Goal: Information Seeking & Learning: Stay updated

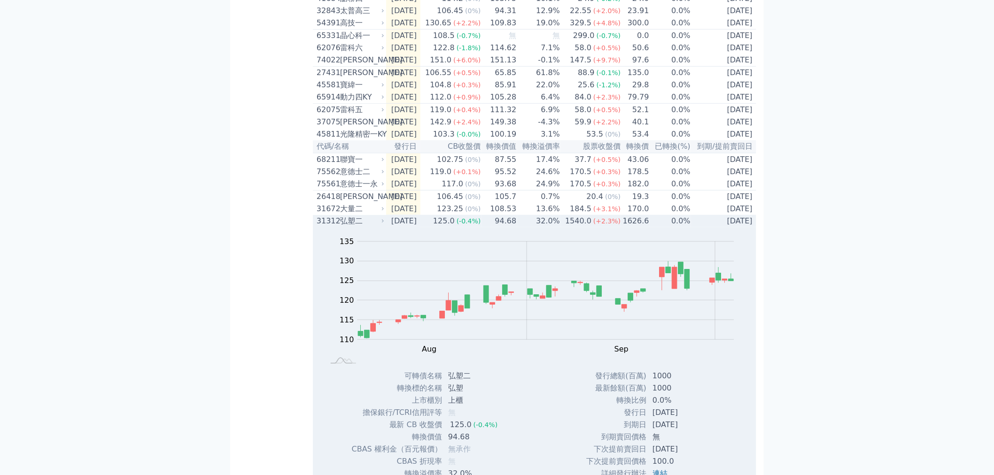
click at [368, 227] on div "弘塑二" at bounding box center [361, 221] width 42 height 11
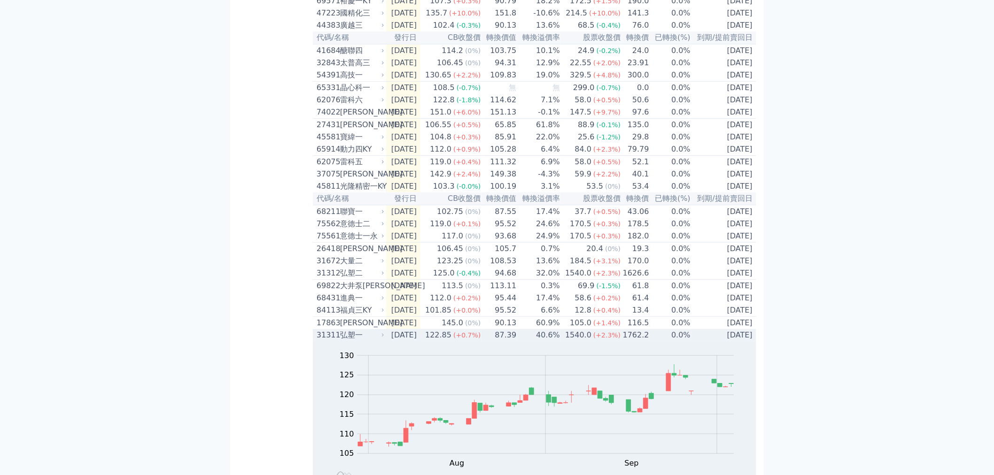
click at [348, 341] on div "弘塑一" at bounding box center [361, 335] width 42 height 11
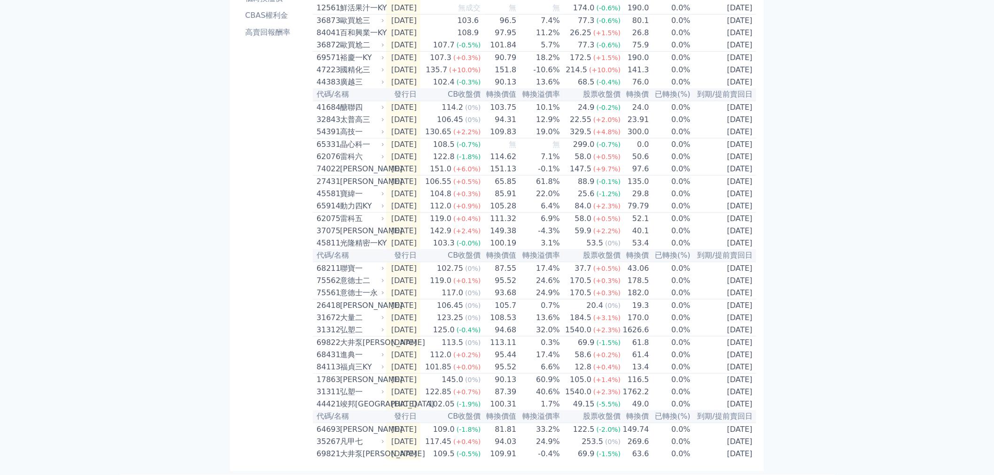
scroll to position [191, 0]
click at [319, 325] on div "31312" at bounding box center [327, 330] width 21 height 11
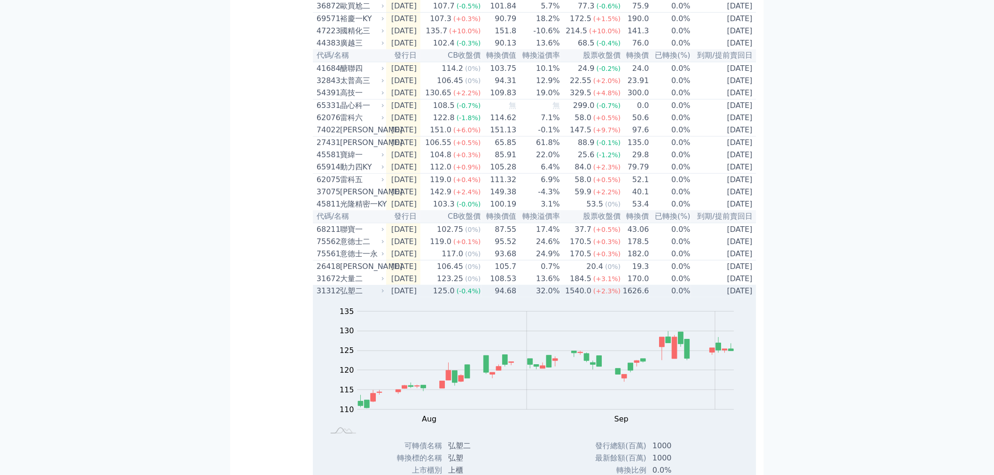
click at [319, 297] on div "31312" at bounding box center [327, 291] width 21 height 11
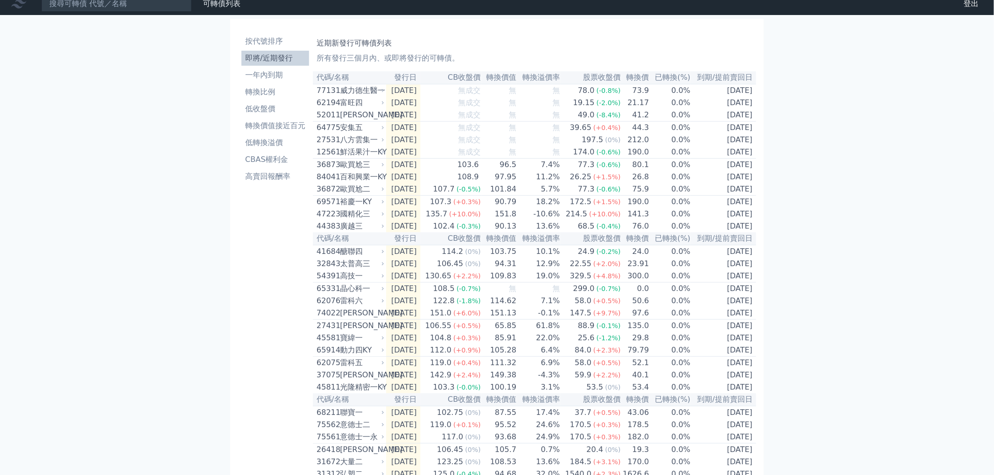
scroll to position [0, 0]
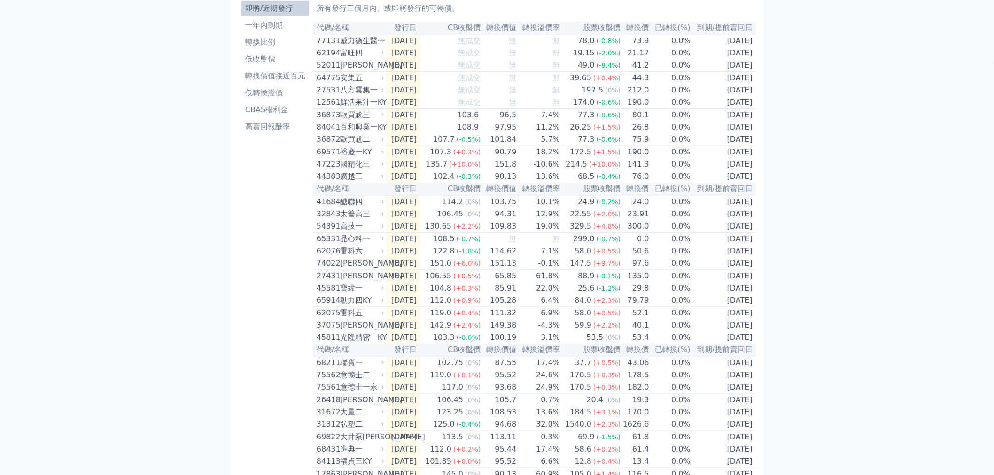
drag, startPoint x: 173, startPoint y: 226, endPoint x: 176, endPoint y: 238, distance: 12.1
click at [336, 231] on div "54391" at bounding box center [327, 225] width 21 height 11
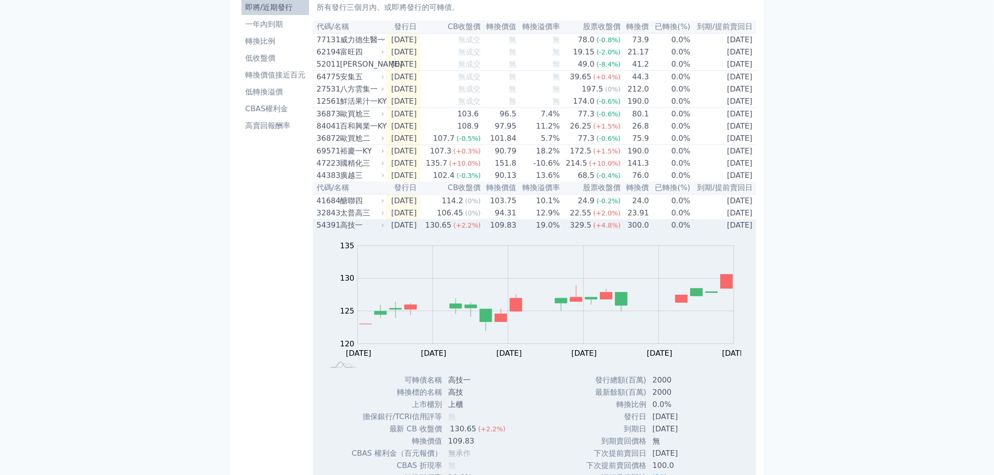
click at [343, 231] on div "高技一" at bounding box center [361, 225] width 42 height 11
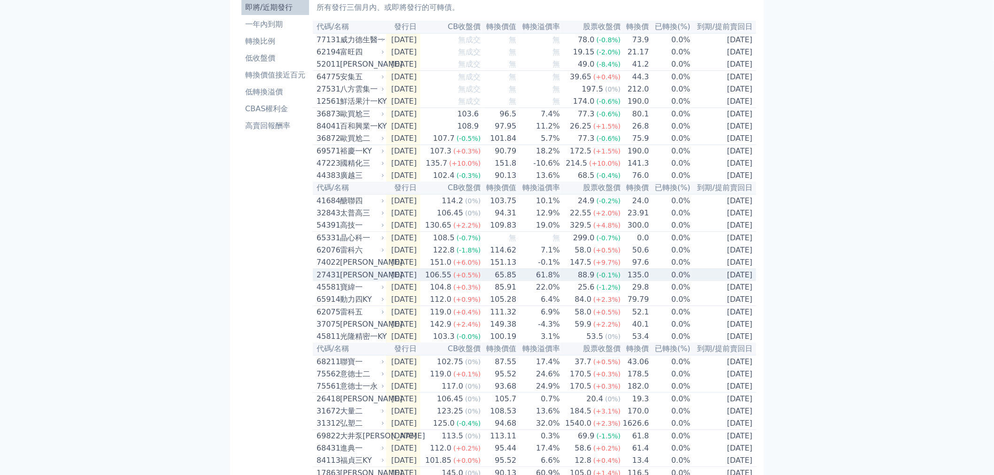
click at [372, 281] on div "[PERSON_NAME]" at bounding box center [361, 275] width 42 height 11
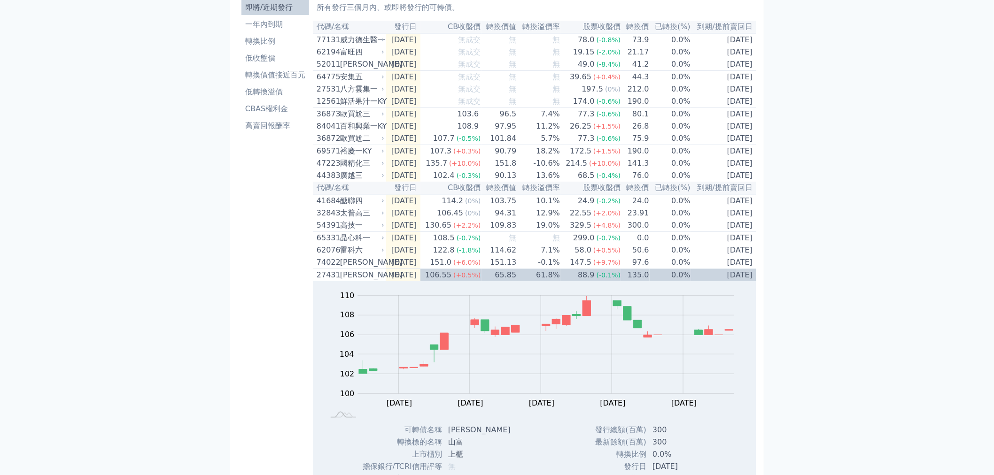
scroll to position [110, 0]
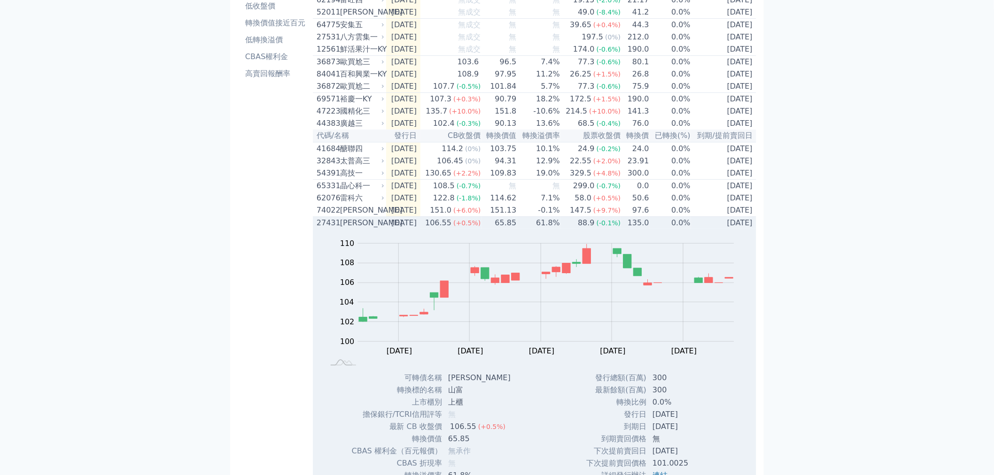
click at [323, 229] on div "27431" at bounding box center [327, 222] width 21 height 11
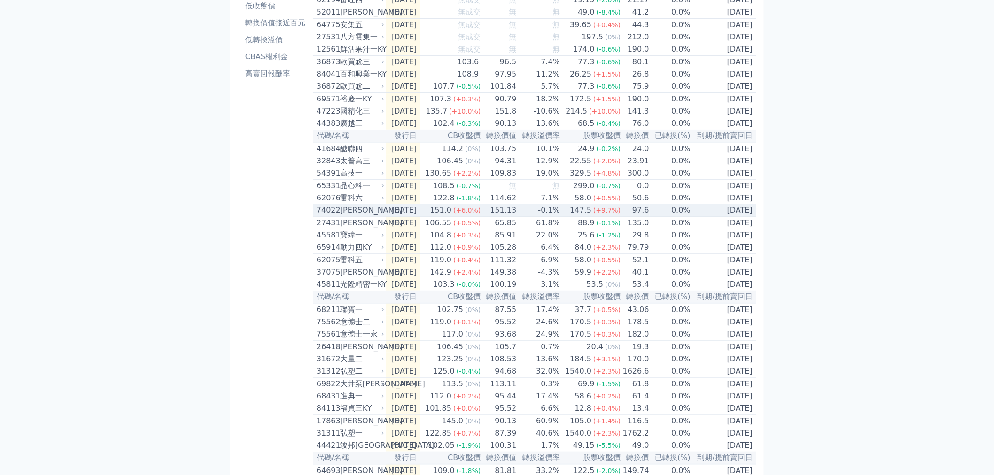
click at [353, 216] on div "[PERSON_NAME]" at bounding box center [361, 210] width 42 height 11
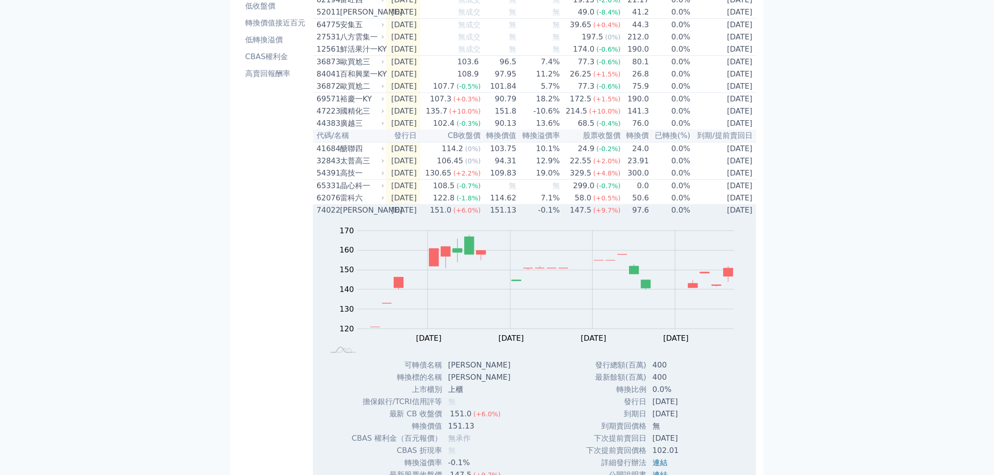
click at [342, 216] on div "[PERSON_NAME]" at bounding box center [361, 210] width 42 height 11
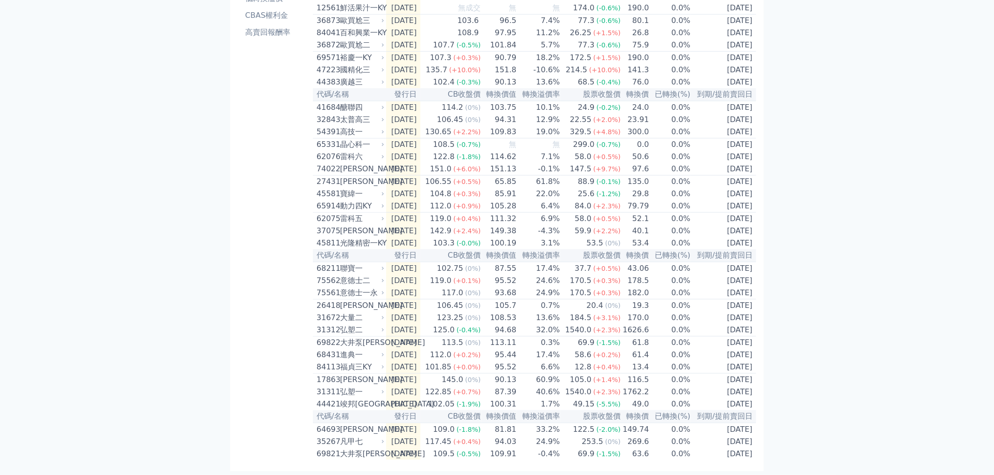
scroll to position [191, 0]
click at [365, 425] on div "[PERSON_NAME]" at bounding box center [361, 429] width 42 height 11
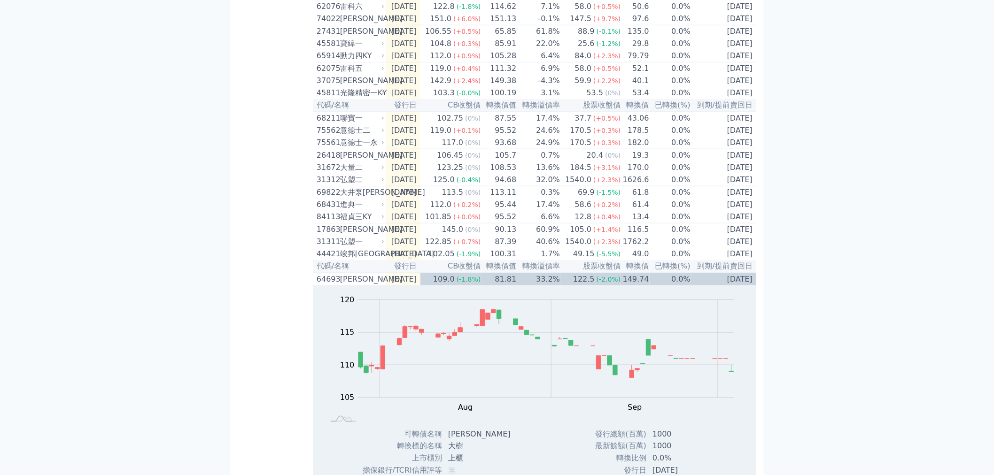
scroll to position [452, 0]
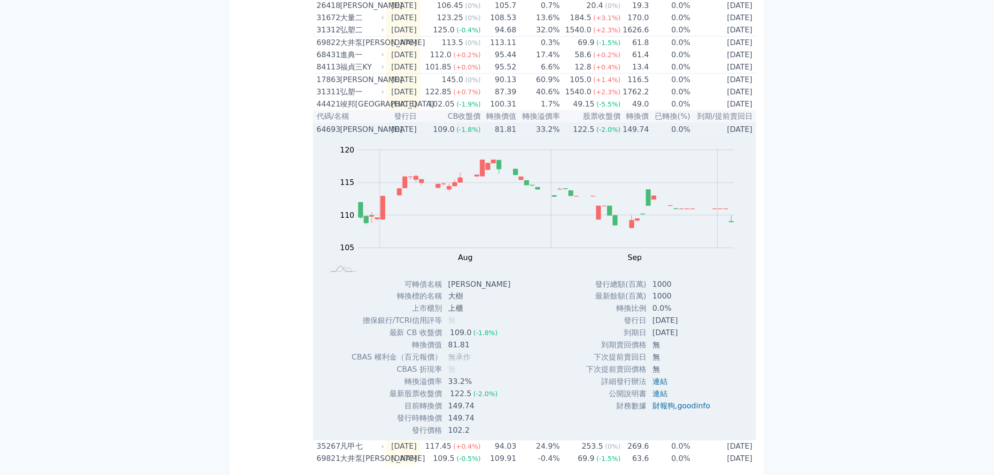
click at [320, 135] on div "64693" at bounding box center [327, 129] width 21 height 11
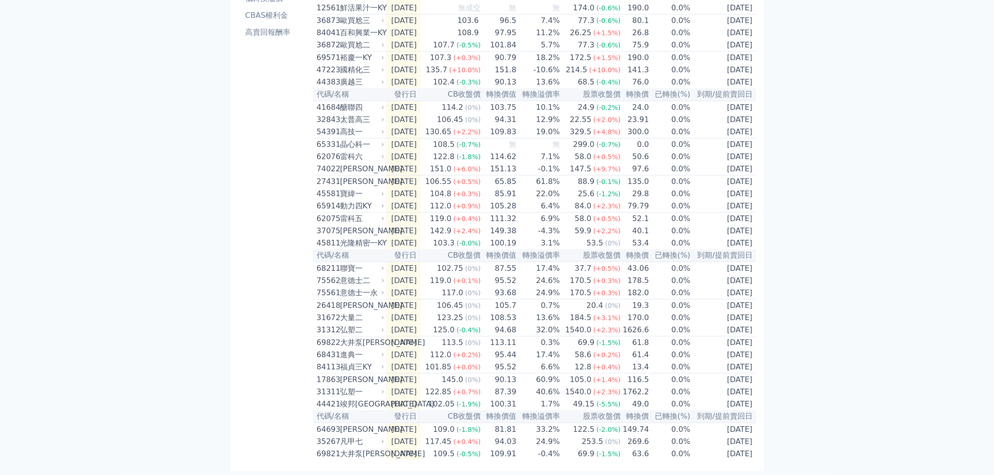
scroll to position [0, 0]
